Goal: Information Seeking & Learning: Learn about a topic

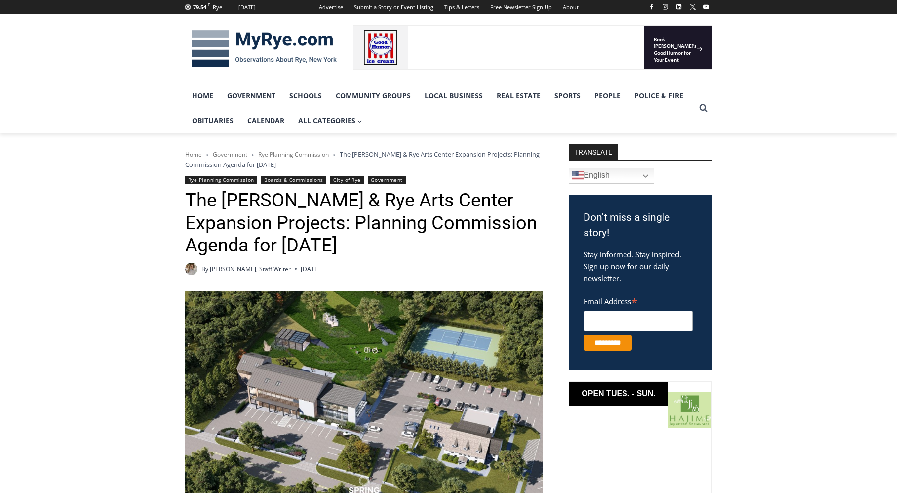
click at [450, 230] on h1 "The [PERSON_NAME] & Rye Arts Center Expansion Projects: Planning Commission Age…" at bounding box center [364, 223] width 358 height 68
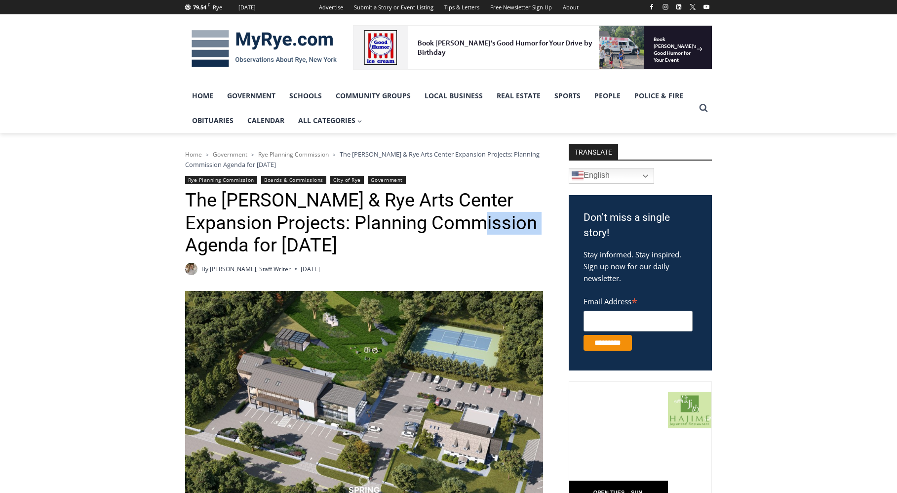
click at [450, 230] on h1 "The [PERSON_NAME] & Rye Arts Center Expansion Projects: Planning Commission Age…" at bounding box center [364, 223] width 358 height 68
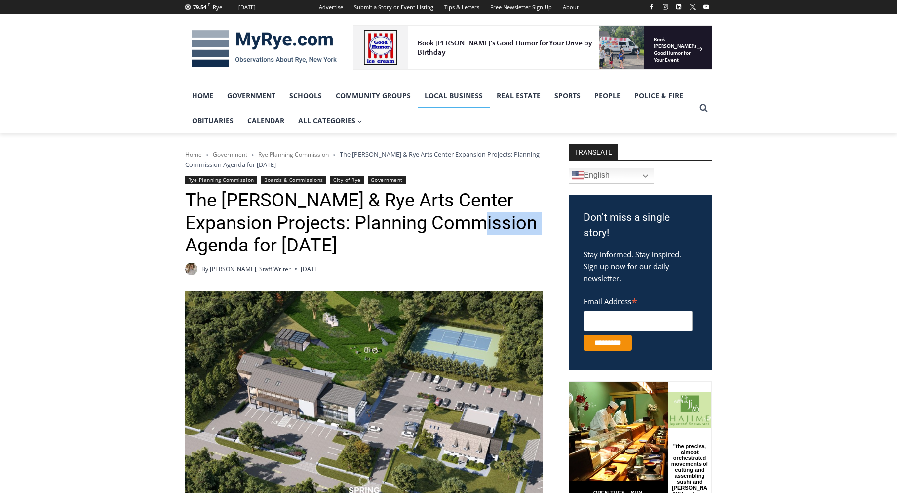
click at [450, 108] on link "Local Business" at bounding box center [453, 95] width 72 height 25
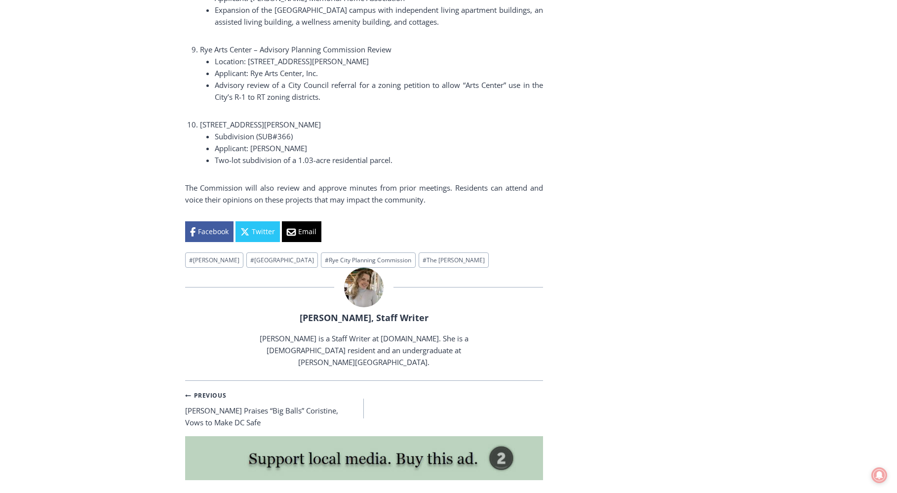
scroll to position [1905, 0]
click at [482, 274] on div at bounding box center [364, 285] width 358 height 39
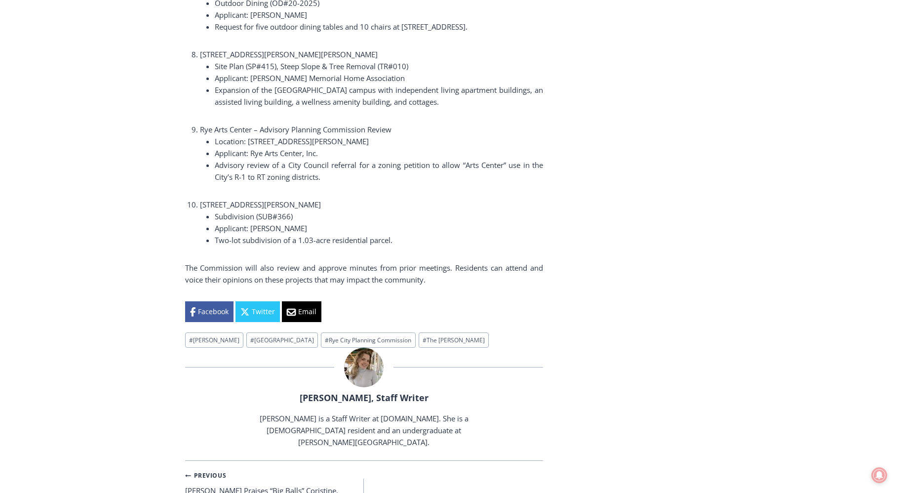
scroll to position [2004, 0]
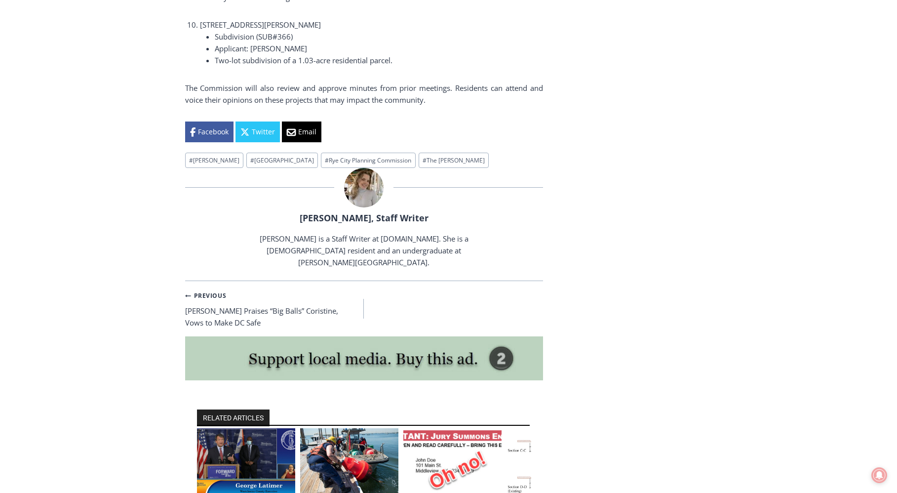
click at [357, 168] on img at bounding box center [363, 187] width 39 height 39
